Goal: Task Accomplishment & Management: Use online tool/utility

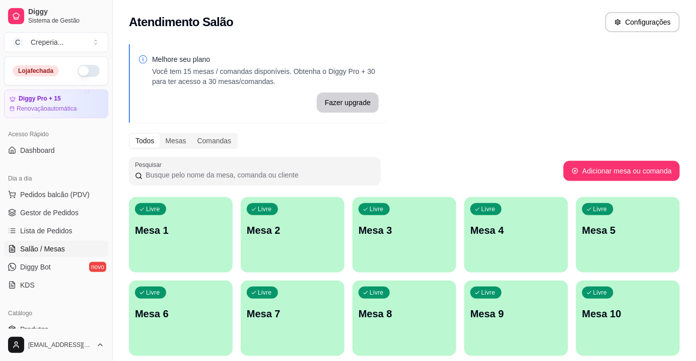
click at [287, 318] on p "Mesa 7" at bounding box center [293, 314] width 92 height 14
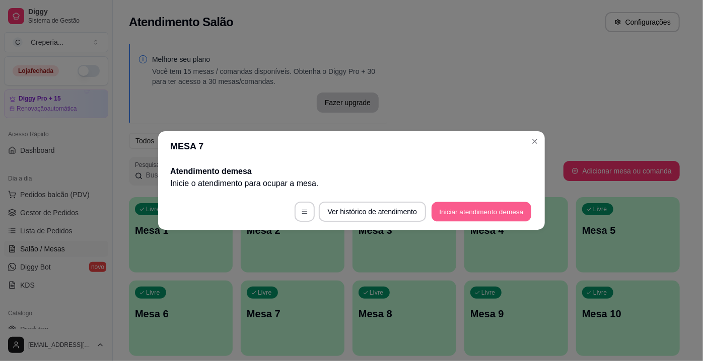
click at [453, 215] on button "Iniciar atendimento de mesa" at bounding box center [481, 212] width 100 height 20
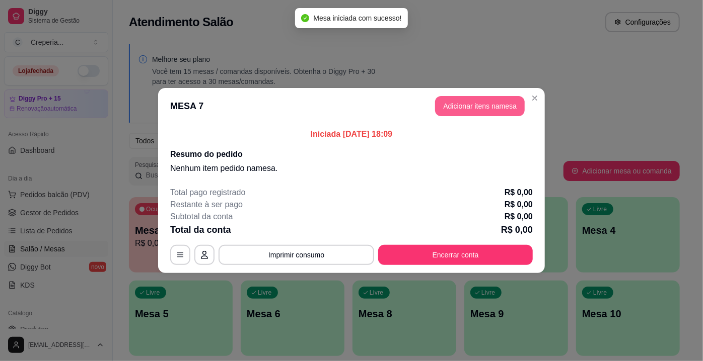
click at [447, 106] on button "Adicionar itens na mesa" at bounding box center [480, 106] width 90 height 20
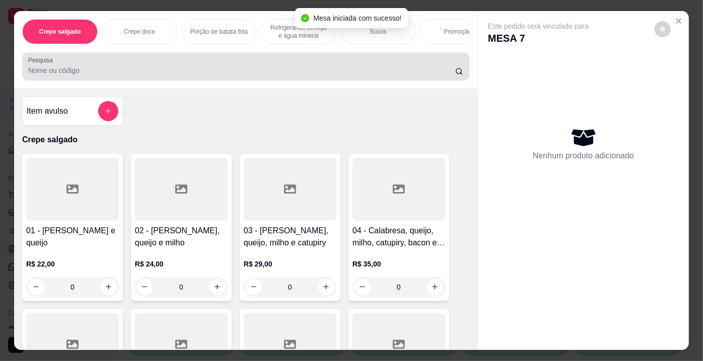
click at [153, 75] on input "Pesquisa" at bounding box center [241, 70] width 427 height 10
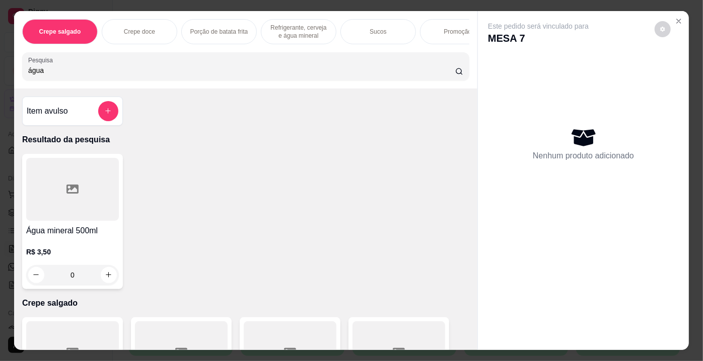
type input "água"
click at [93, 198] on div at bounding box center [72, 189] width 93 height 63
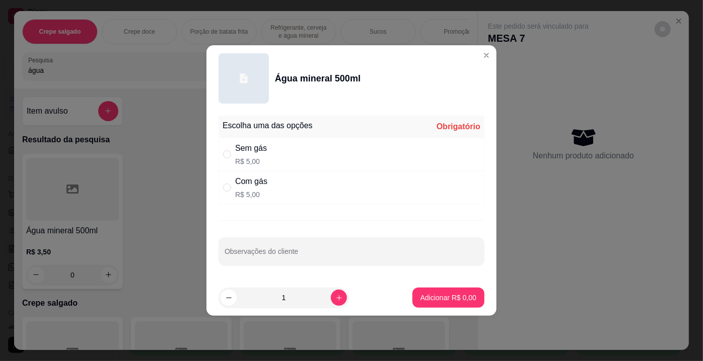
click at [268, 186] on div "Com gás R$ 5,00" at bounding box center [351, 187] width 266 height 33
radio input "true"
click at [460, 298] on p "Adicionar R$ 5,00" at bounding box center [448, 298] width 54 height 10
type input "1"
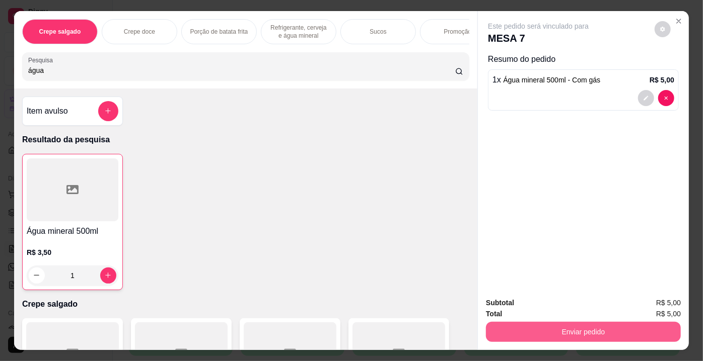
click at [541, 327] on button "Enviar pedido" at bounding box center [583, 332] width 195 height 20
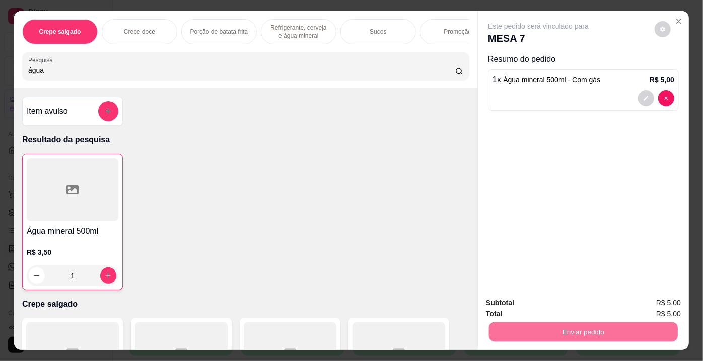
click at [643, 304] on button "Enviar pedido" at bounding box center [654, 304] width 55 height 19
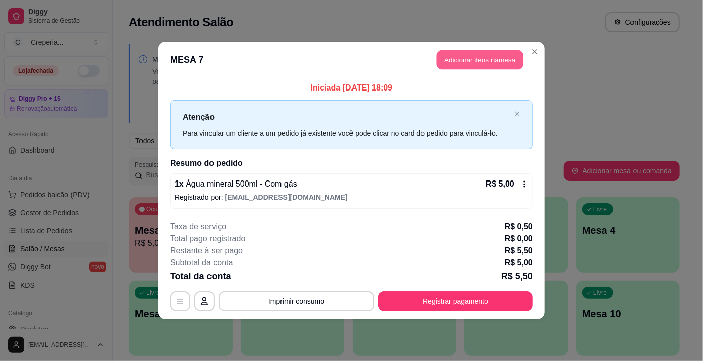
click at [463, 66] on button "Adicionar itens na mesa" at bounding box center [479, 60] width 87 height 20
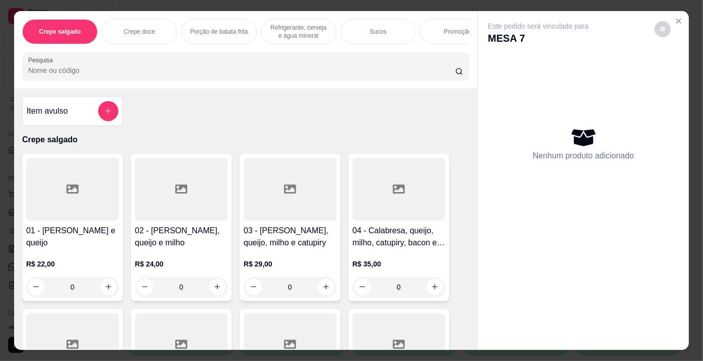
click at [202, 75] on input "Pesquisa" at bounding box center [241, 70] width 427 height 10
type input "9"
click at [81, 194] on div at bounding box center [72, 189] width 93 height 63
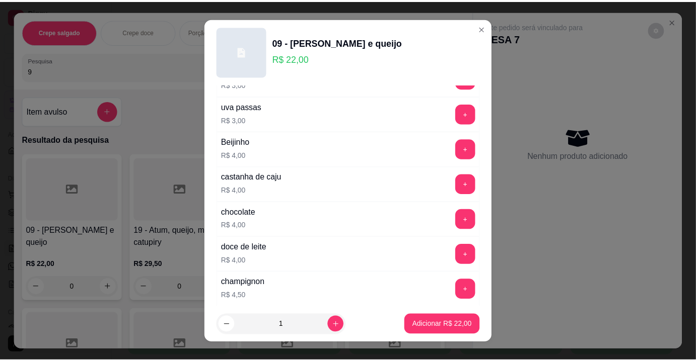
scroll to position [1806, 0]
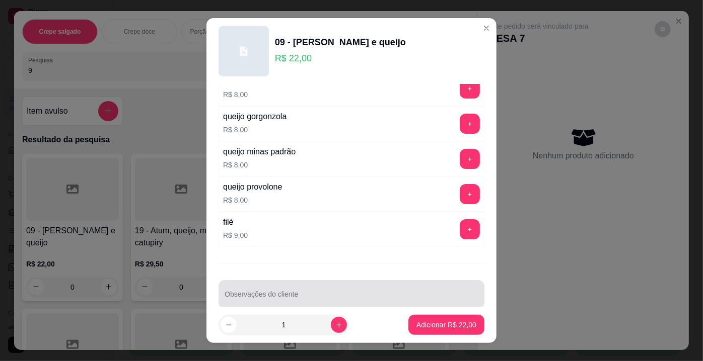
click at [415, 293] on input "Observações do cliente" at bounding box center [351, 298] width 254 height 10
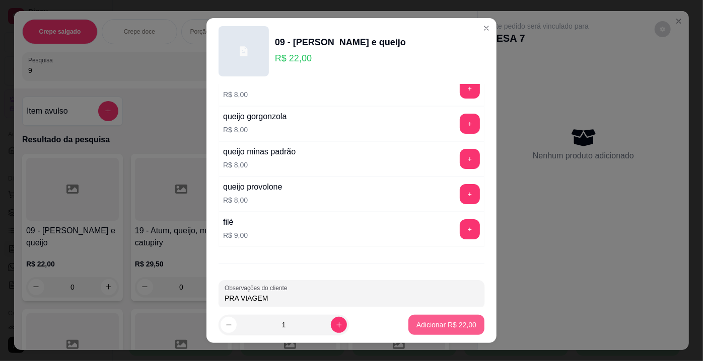
type input "PRA VIAGEM"
click at [431, 330] on p "Adicionar R$ 22,00" at bounding box center [446, 325] width 60 height 10
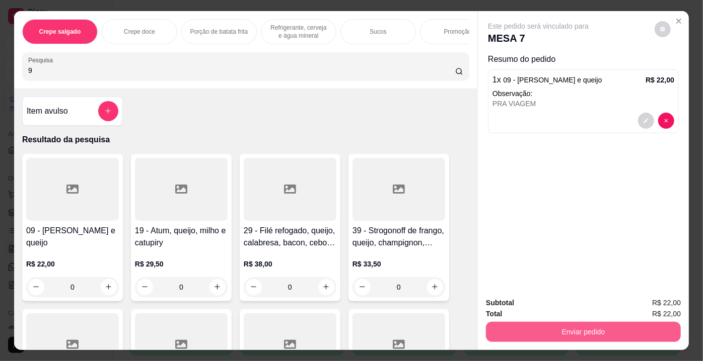
click at [519, 323] on button "Enviar pedido" at bounding box center [583, 332] width 195 height 20
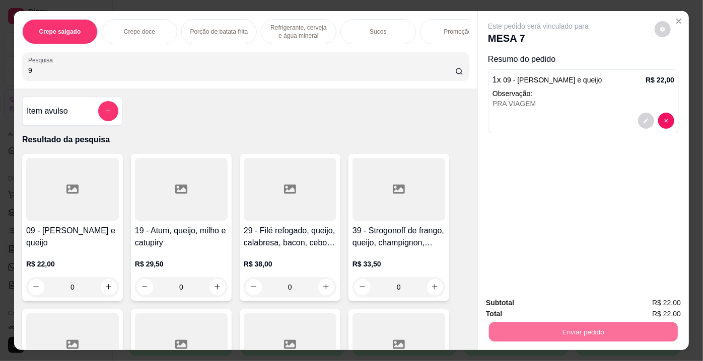
click at [641, 305] on button "Enviar pedido" at bounding box center [654, 304] width 55 height 19
